Goal: Find specific page/section: Find specific page/section

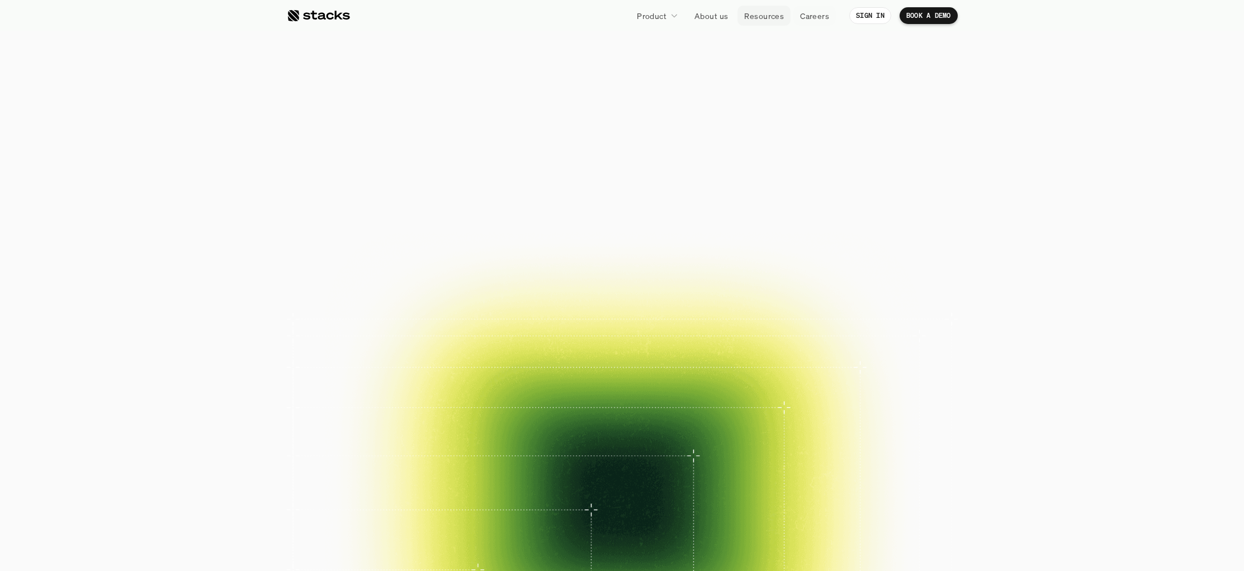
click at [767, 18] on p "Resources" at bounding box center [764, 16] width 40 height 12
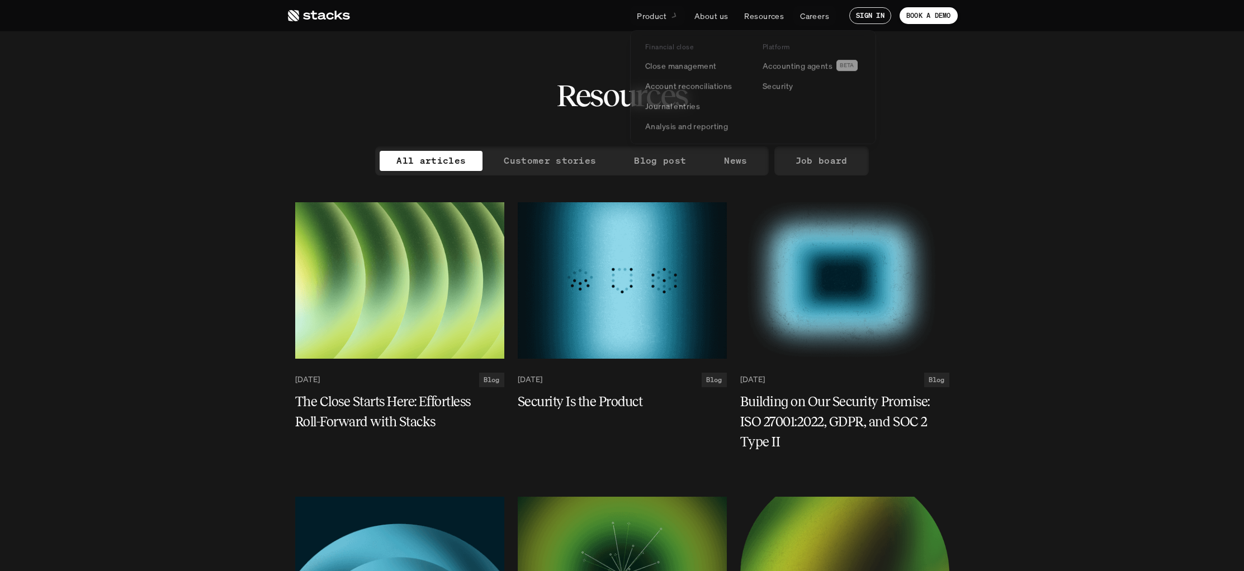
click at [671, 12] on div at bounding box center [674, 16] width 8 height 10
click at [670, 62] on p "Close management" at bounding box center [681, 67] width 72 height 12
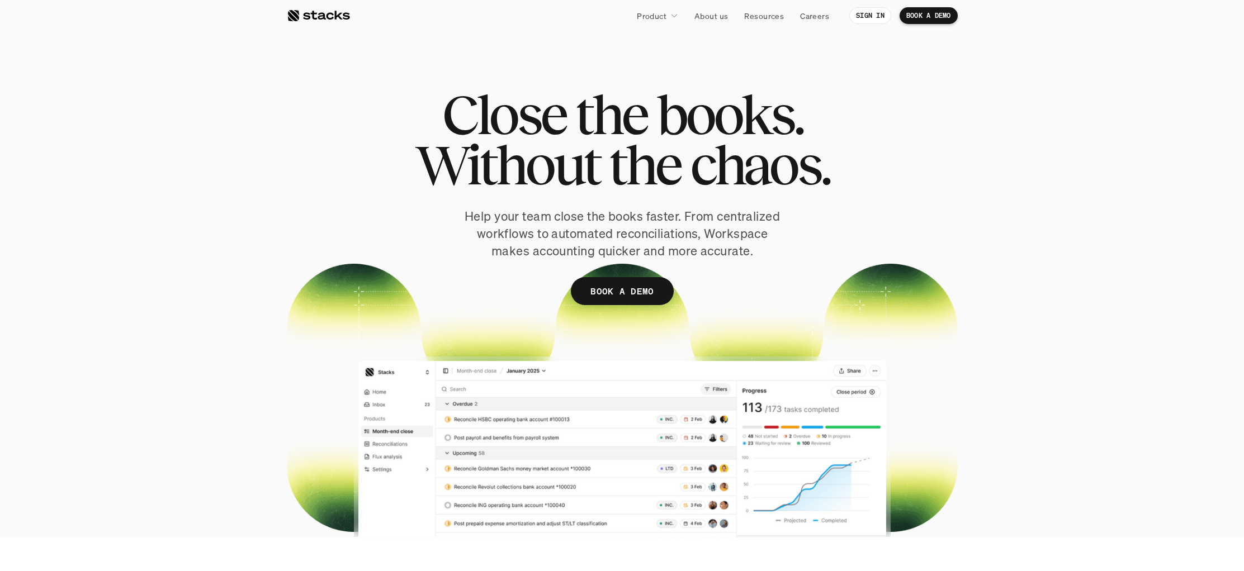
click at [327, 16] on div at bounding box center [318, 15] width 63 height 13
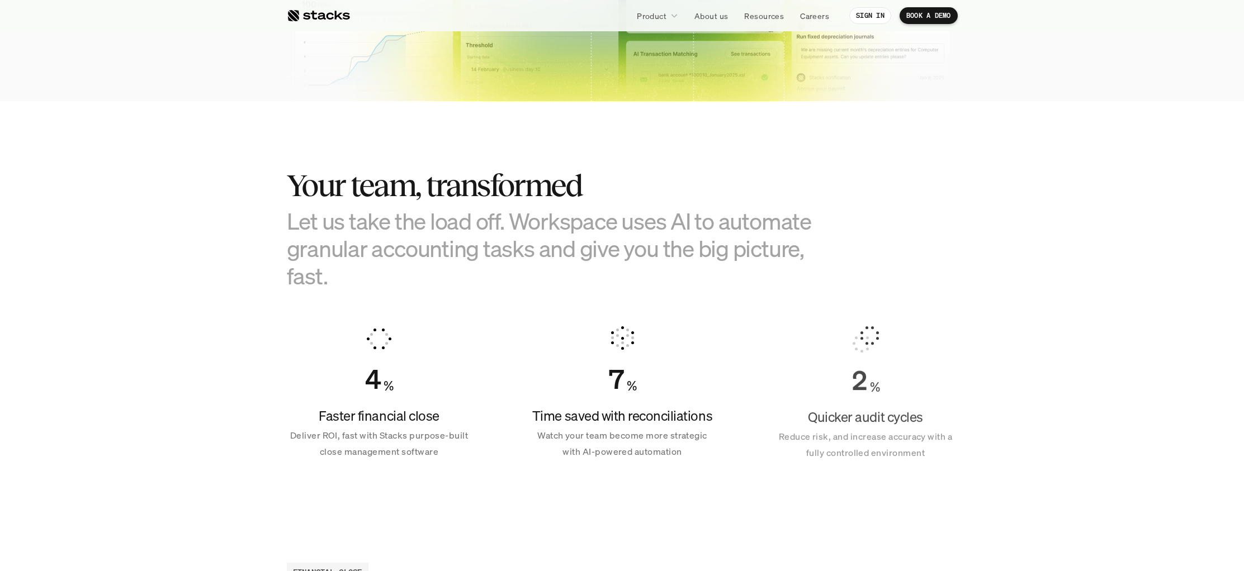
scroll to position [551, 0]
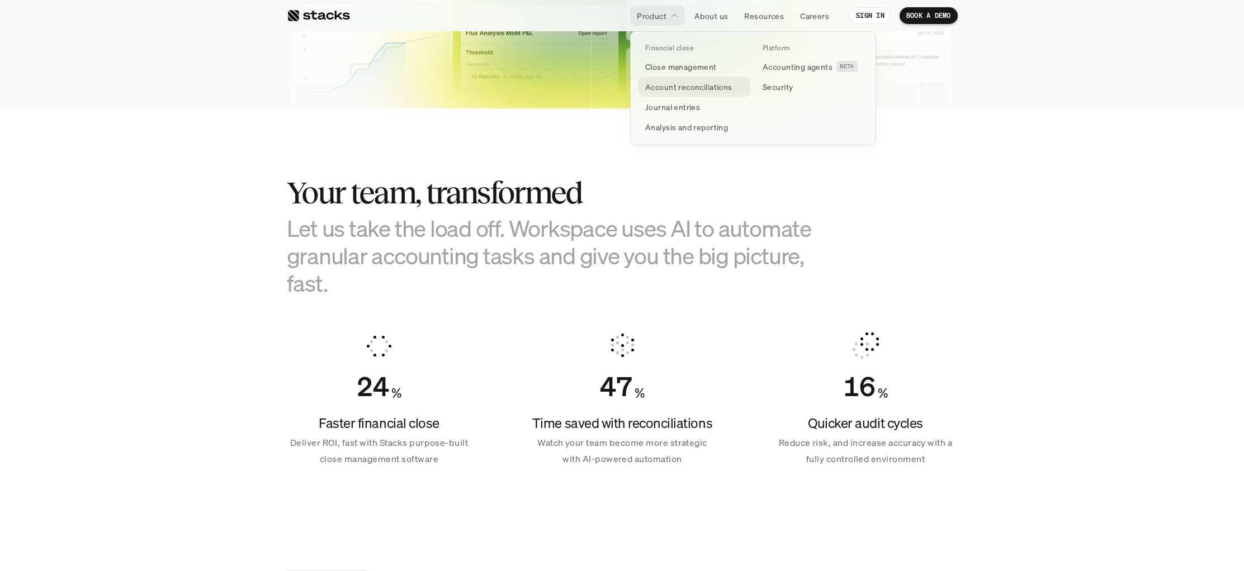
click at [670, 86] on p "Account reconciliations" at bounding box center [688, 87] width 87 height 12
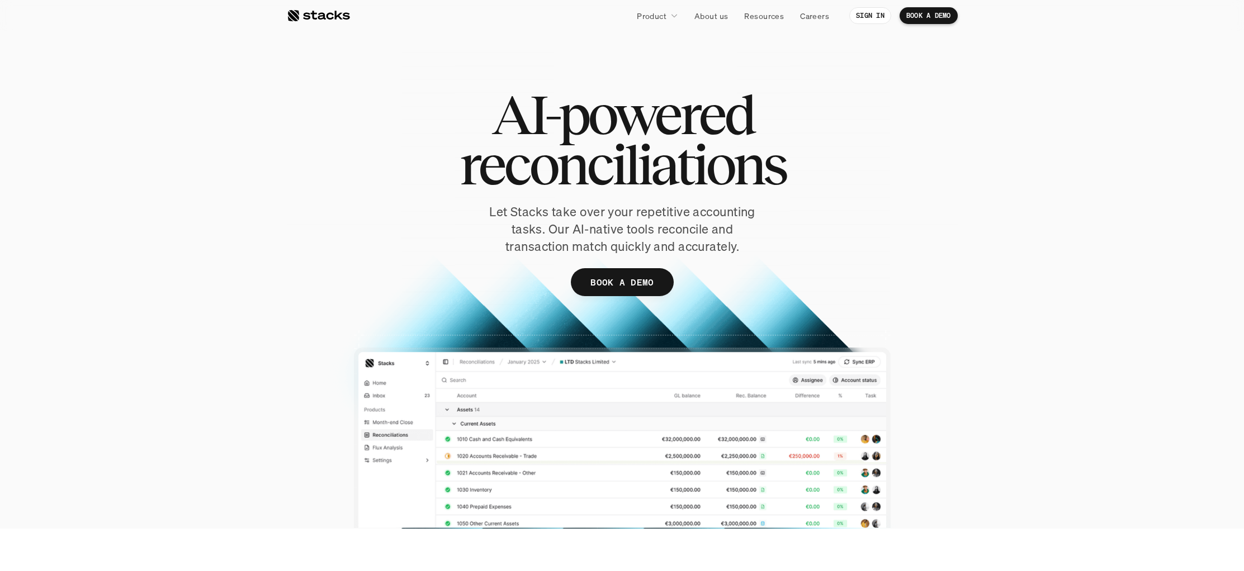
click at [345, 18] on div at bounding box center [318, 15] width 63 height 13
